Goal: Task Accomplishment & Management: Manage account settings

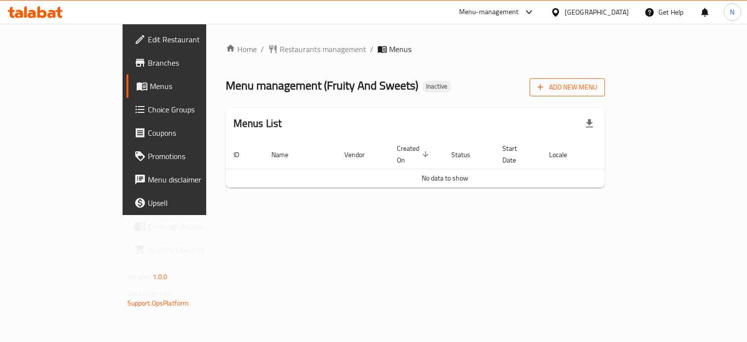
click at [598, 89] on span "Add New Menu" at bounding box center [568, 87] width 60 height 12
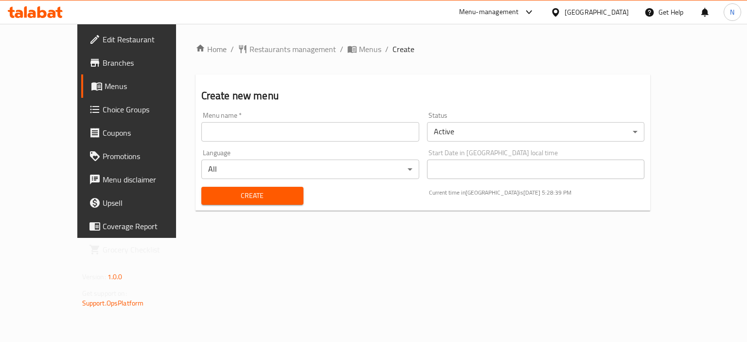
click at [378, 127] on input "text" at bounding box center [310, 131] width 218 height 19
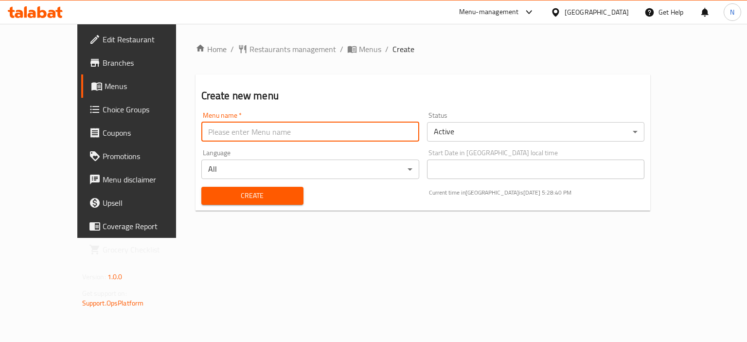
click at [201, 130] on input "text" at bounding box center [310, 131] width 218 height 19
type input "menu"
click at [209, 196] on span "Create" at bounding box center [252, 196] width 87 height 12
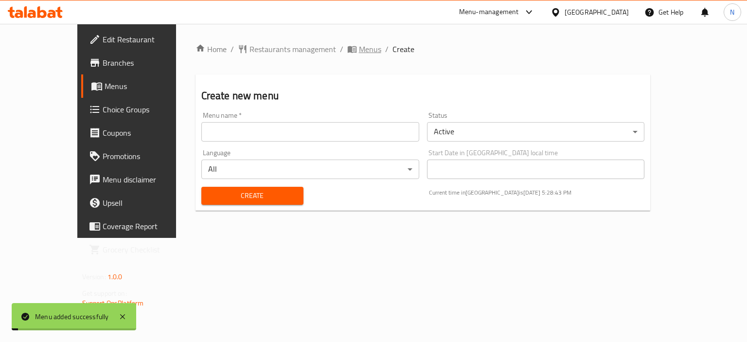
click at [359, 54] on span "Menus" at bounding box center [370, 49] width 22 height 12
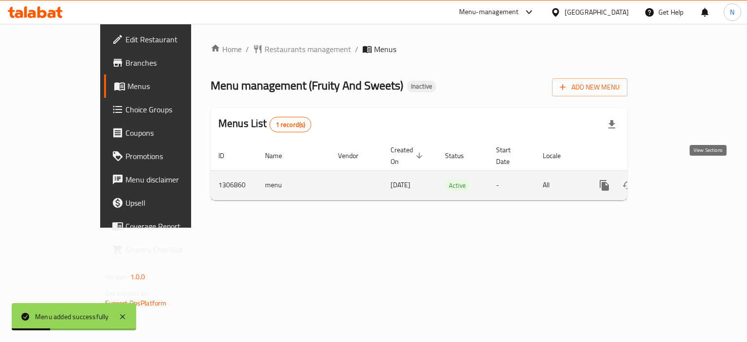
click at [681, 180] on icon "enhanced table" at bounding box center [675, 186] width 12 height 12
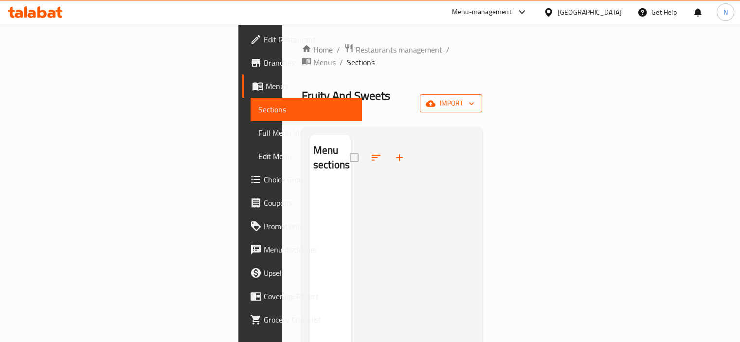
click at [474, 97] on span "import" at bounding box center [451, 103] width 47 height 12
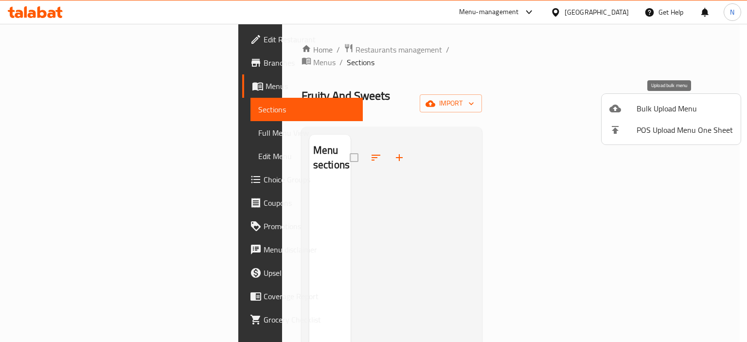
click at [634, 110] on div at bounding box center [623, 109] width 27 height 12
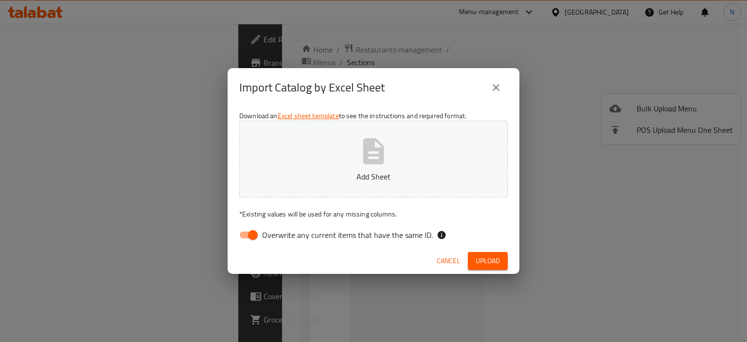
click at [363, 153] on icon "button" at bounding box center [373, 151] width 31 height 31
click at [240, 230] on input "Overwrite any current items that have the same ID." at bounding box center [252, 235] width 55 height 18
checkbox input "false"
click at [477, 253] on button "Upload" at bounding box center [488, 261] width 40 height 18
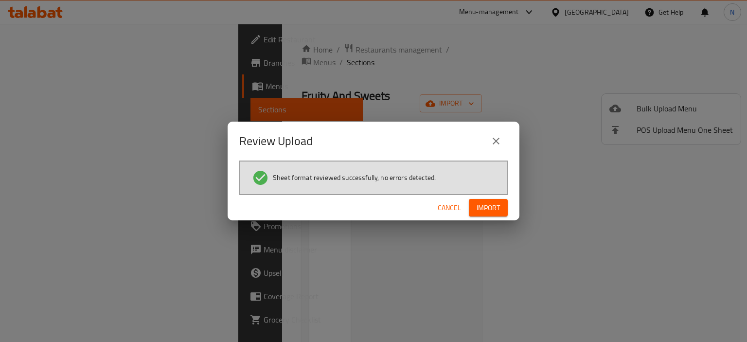
click at [490, 212] on span "Import" at bounding box center [488, 208] width 23 height 12
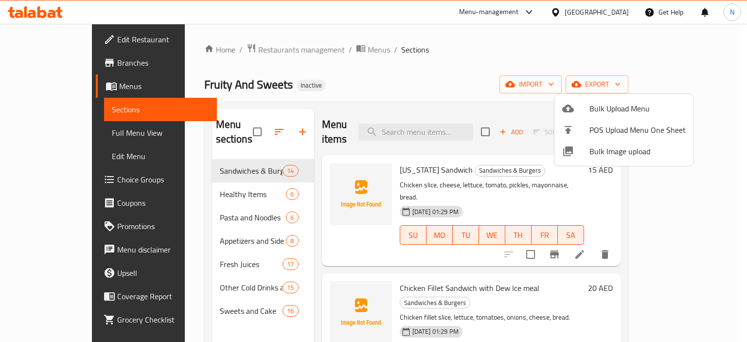
click at [35, 134] on div at bounding box center [373, 171] width 747 height 342
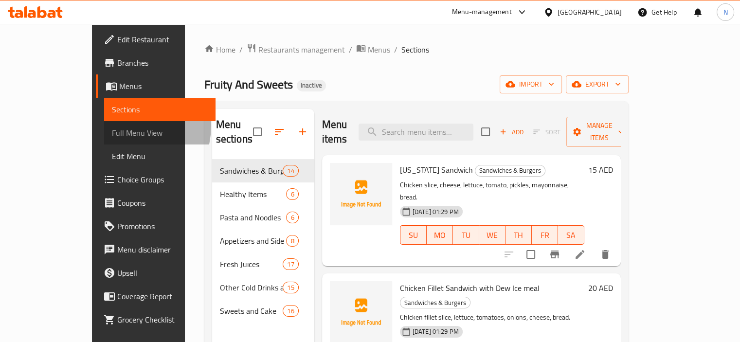
click at [112, 127] on span "Full Menu View" at bounding box center [160, 133] width 96 height 12
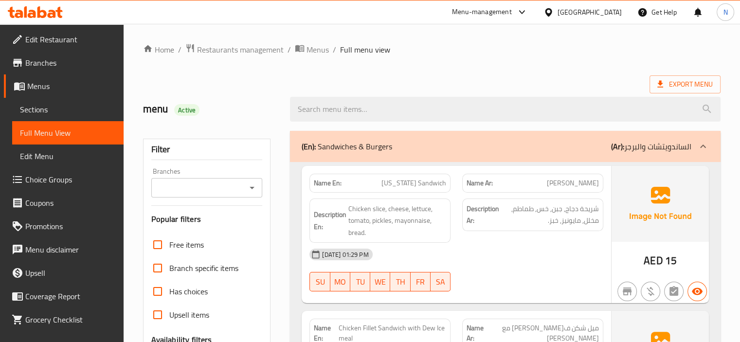
click at [268, 288] on div "Filter Branches Branches Popular filters Free items Branch specific items Has c…" at bounding box center [207, 319] width 128 height 360
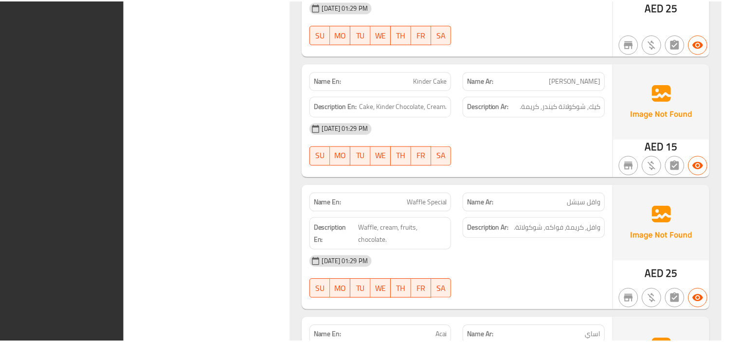
scroll to position [10727, 0]
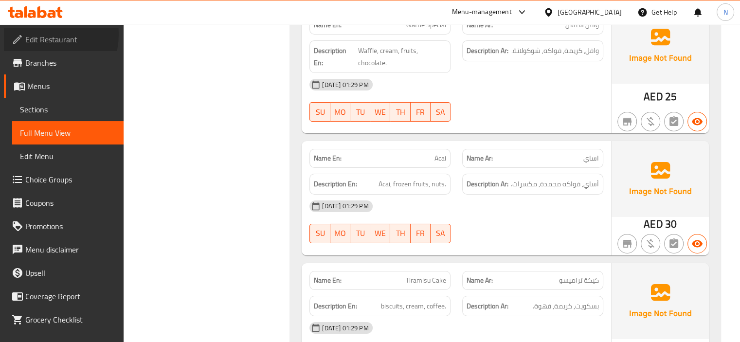
click at [42, 35] on span "Edit Restaurant" at bounding box center [70, 40] width 91 height 12
